Goal: Task Accomplishment & Management: Manage account settings

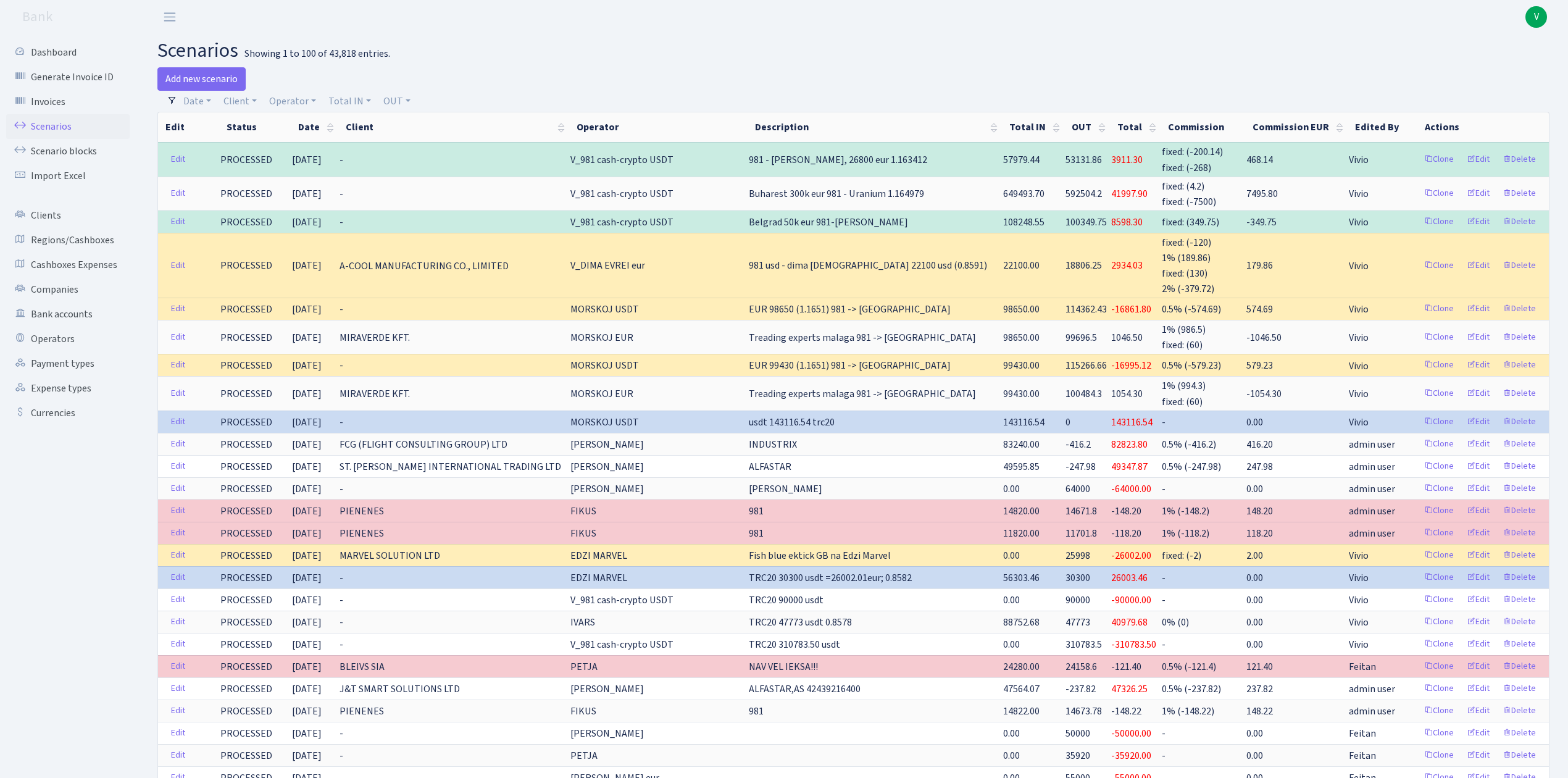
select select "100"
click at [77, 122] on link "Scenarios" at bounding box center [68, 126] width 124 height 25
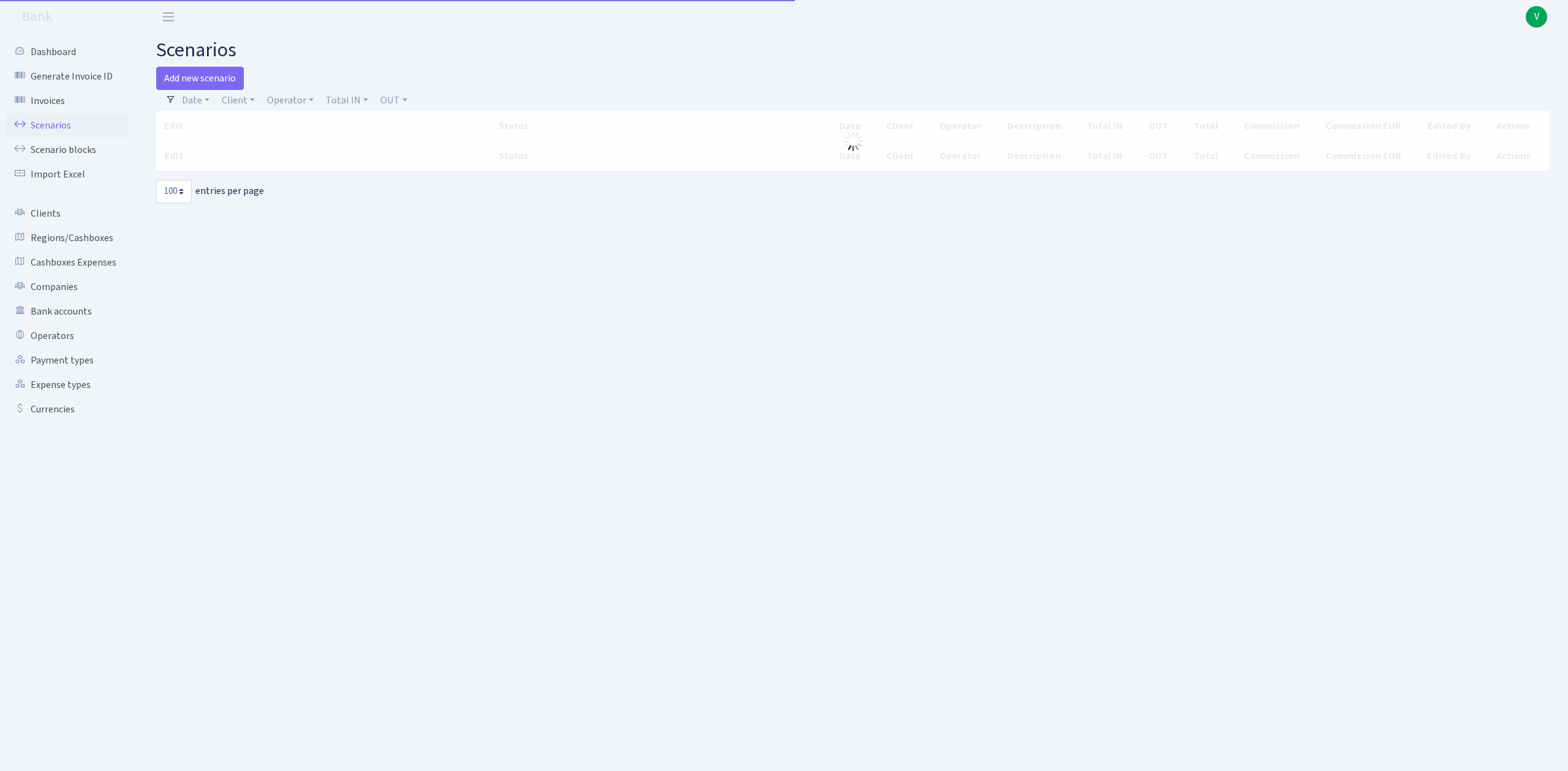
select select "100"
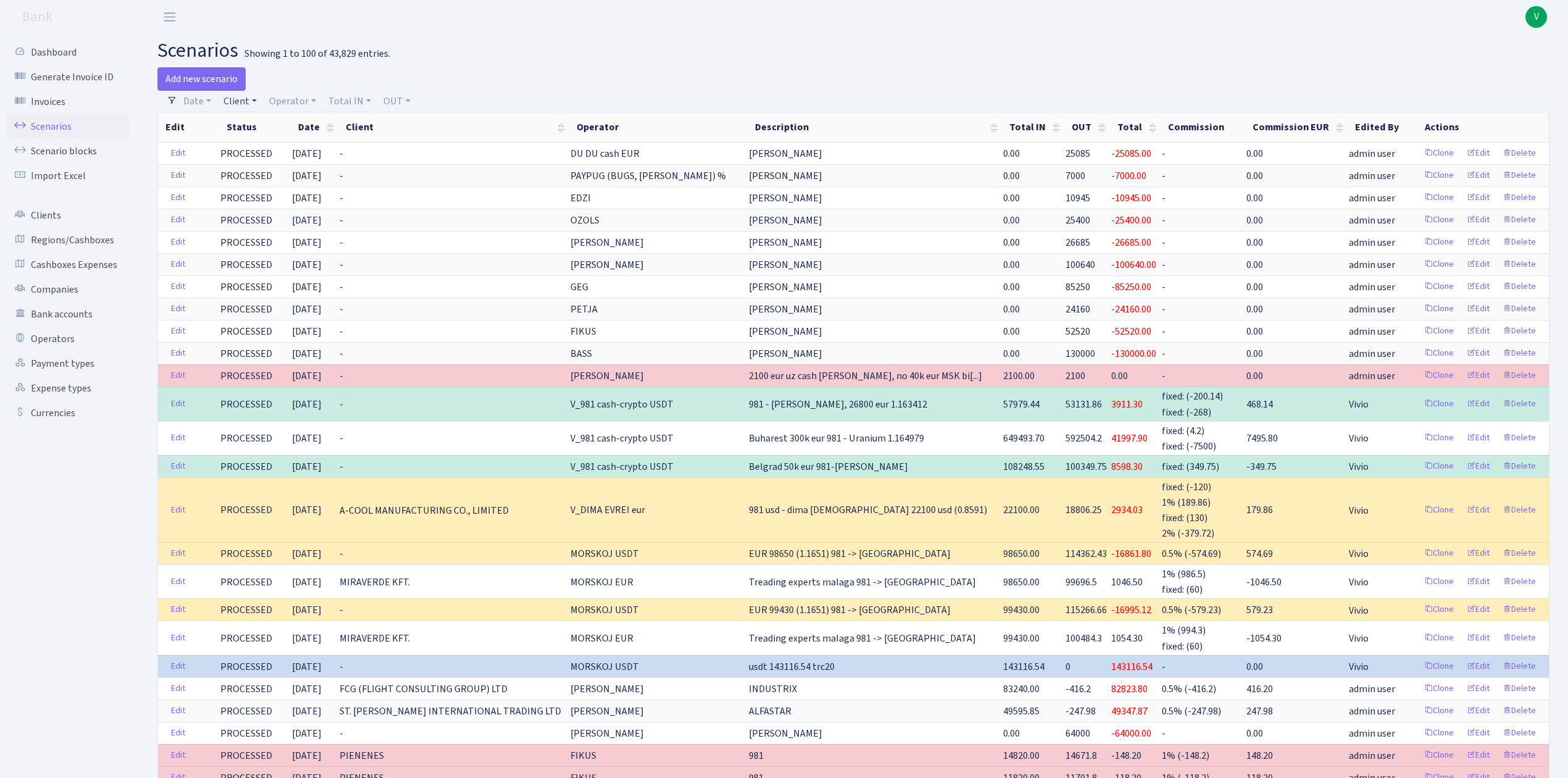
click at [245, 103] on link "Client" at bounding box center [240, 101] width 43 height 21
click at [258, 143] on input "search" at bounding box center [267, 145] width 91 height 19
type input "mz mo"
click at [1535, 25] on span "V" at bounding box center [1537, 17] width 22 height 22
click at [1489, 65] on link "Logout" at bounding box center [1497, 71] width 111 height 19
